Goal: Navigation & Orientation: Find specific page/section

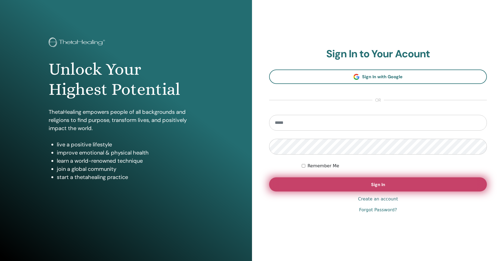
type input "**********"
click at [365, 186] on button "Sign In" at bounding box center [378, 184] width 218 height 14
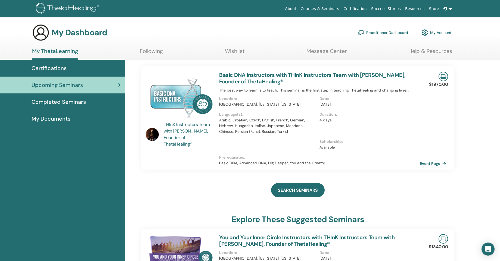
click at [67, 101] on span "Completed Seminars" at bounding box center [59, 102] width 54 height 8
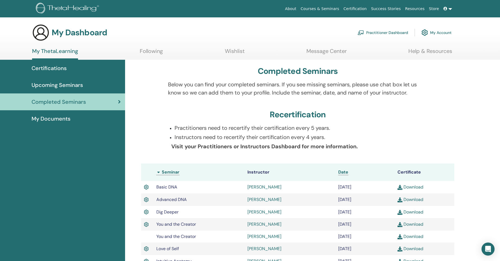
click at [62, 121] on span "My Documents" at bounding box center [51, 119] width 39 height 8
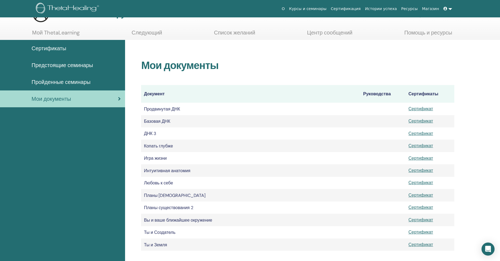
scroll to position [33, 0]
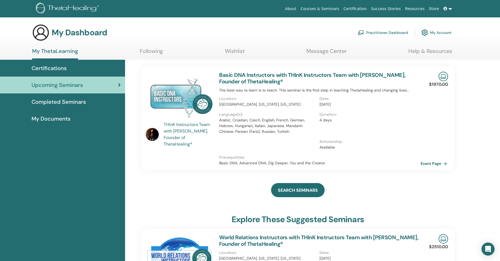
click at [443, 165] on link "Event Page" at bounding box center [434, 163] width 29 height 8
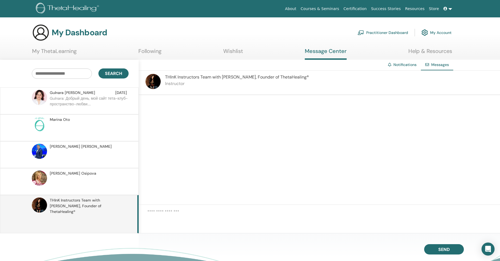
click at [187, 211] on textarea at bounding box center [323, 218] width 352 height 18
